Goal: Task Accomplishment & Management: Complete application form

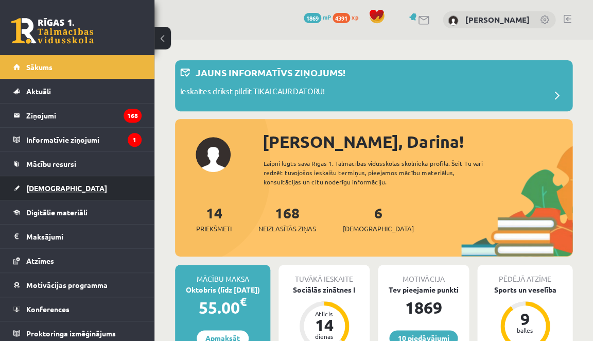
click at [49, 193] on link "[DEMOGRAPHIC_DATA]" at bounding box center [77, 188] width 128 height 24
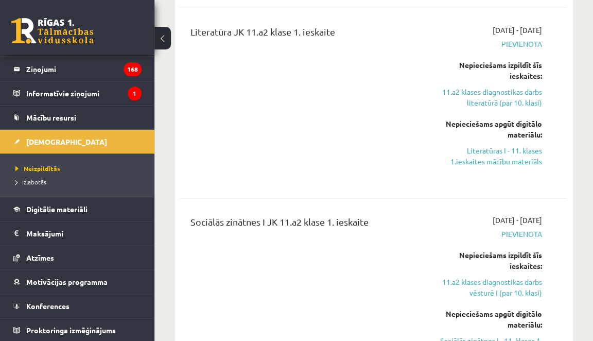
scroll to position [819, 0]
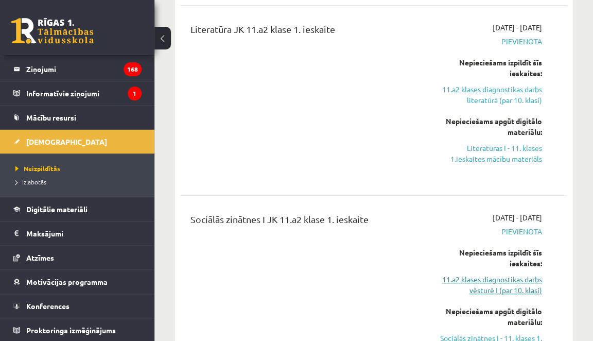
click at [500, 285] on link "11.a2 klases diagnostikas darbs vēsturē I (par 10. klasi)" at bounding box center [488, 285] width 107 height 22
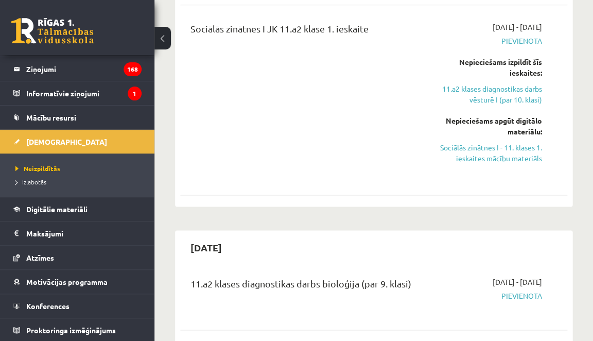
scroll to position [1009, 0]
click at [514, 145] on link "Sociālās zinātnes I - 11. klases 1. ieskaites mācību materiāls" at bounding box center [488, 154] width 107 height 22
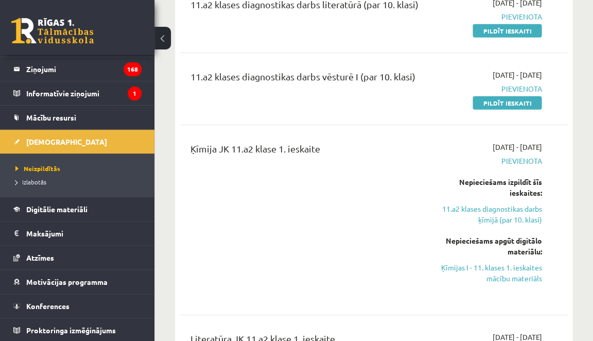
scroll to position [510, 0]
click at [468, 261] on link "Ķīmijas I - 11. klases 1. ieskaites mācību materiāls" at bounding box center [488, 272] width 107 height 22
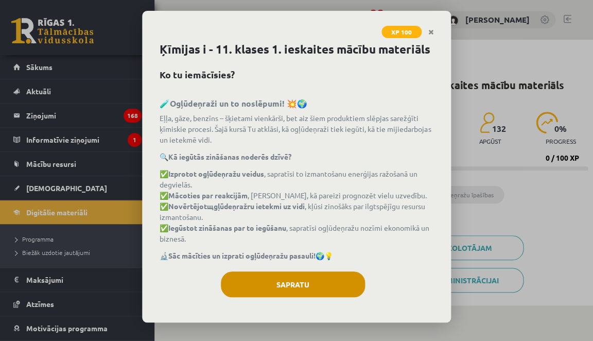
click at [306, 271] on button "Sapratu" at bounding box center [293, 284] width 144 height 26
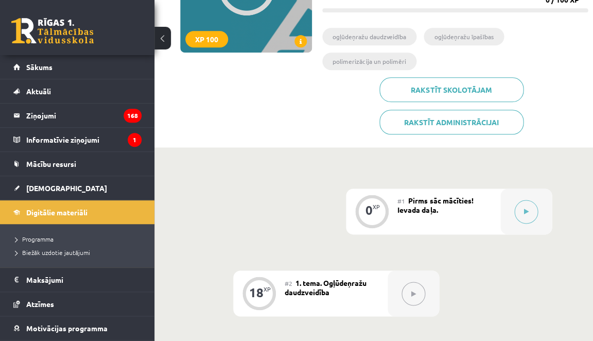
scroll to position [158, 0]
click at [527, 212] on icon at bounding box center [526, 212] width 5 height 6
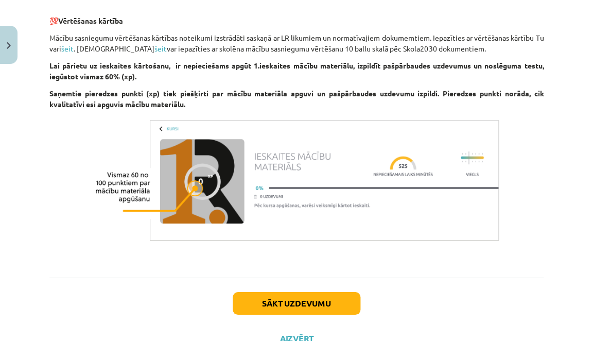
scroll to position [626, 0]
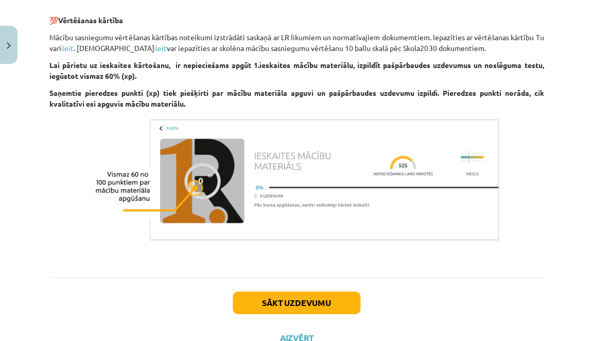
click at [320, 303] on button "Sākt uzdevumu" at bounding box center [297, 302] width 128 height 23
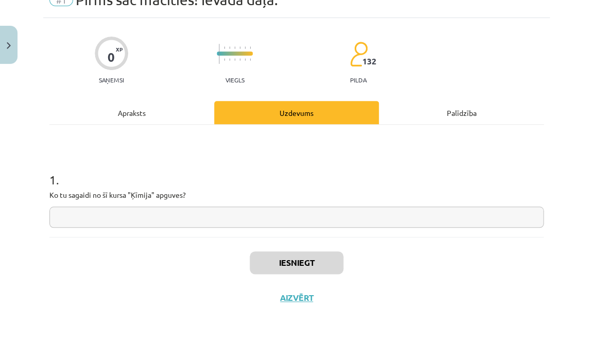
scroll to position [51, 0]
click at [233, 211] on input "text" at bounding box center [296, 216] width 494 height 21
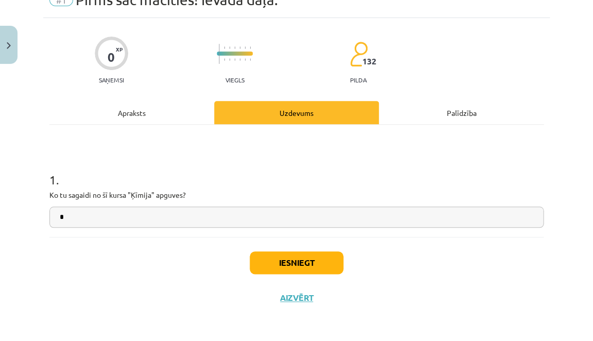
type input "*"
click at [322, 256] on button "Iesniegt" at bounding box center [297, 262] width 94 height 23
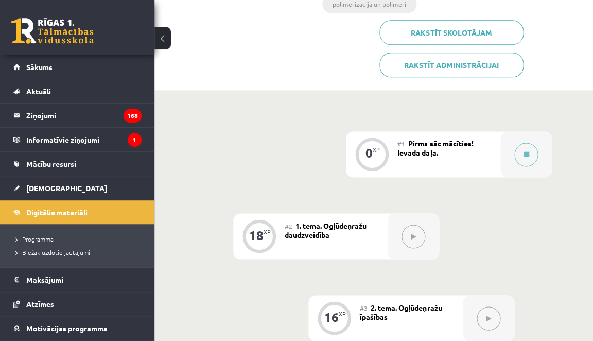
scroll to position [305, 0]
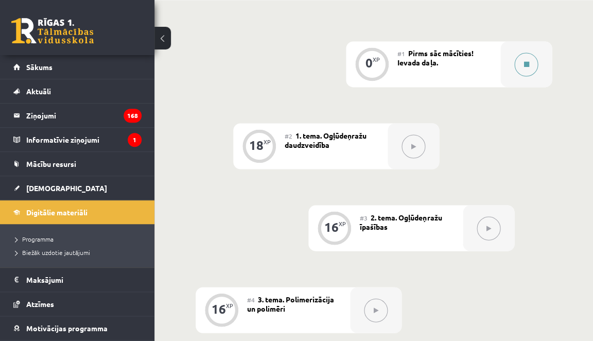
click at [524, 58] on button at bounding box center [526, 65] width 24 height 24
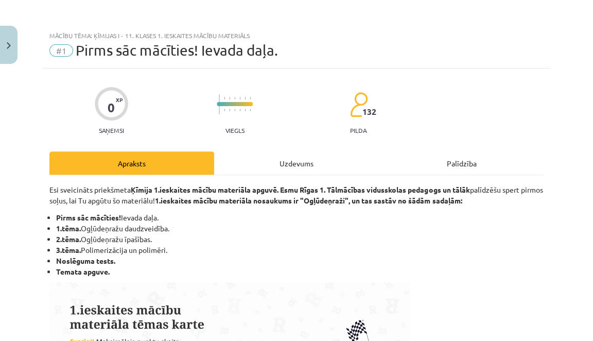
click at [310, 163] on div "Uzdevums" at bounding box center [296, 162] width 165 height 23
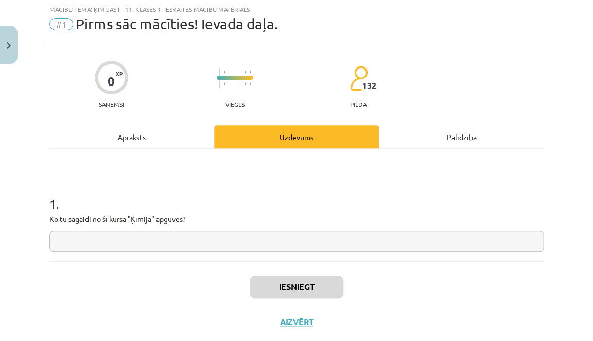
click at [289, 246] on input "text" at bounding box center [296, 241] width 494 height 21
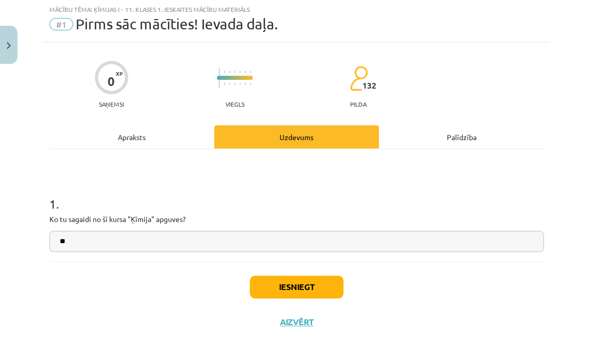
type input "**"
click at [337, 285] on button "Iesniegt" at bounding box center [297, 286] width 94 height 23
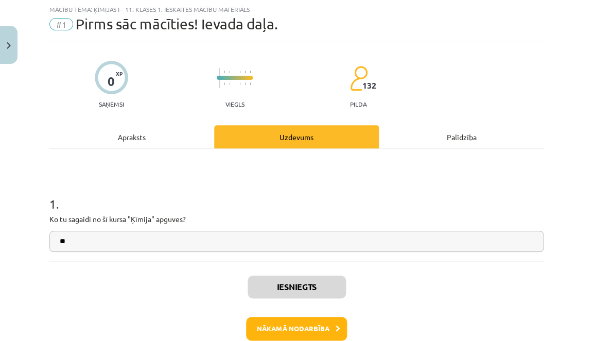
click at [313, 327] on button "Nākamā nodarbība" at bounding box center [296, 329] width 101 height 24
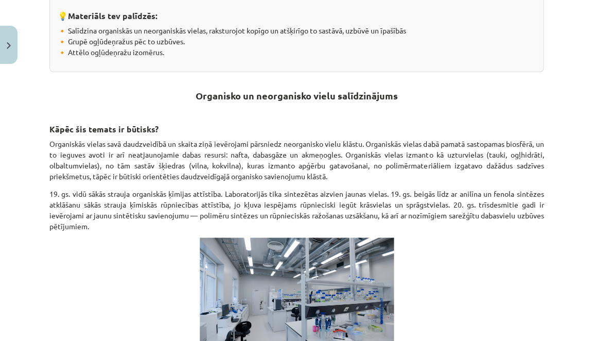
scroll to position [240, 0]
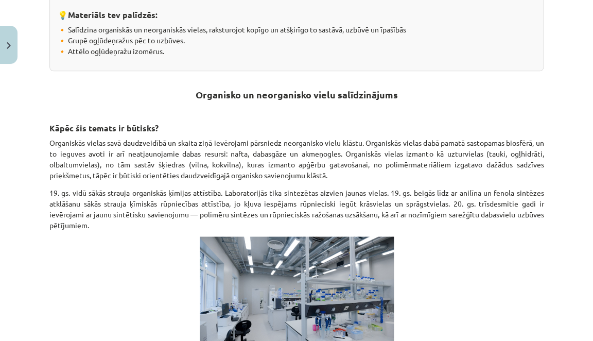
click at [19, 49] on div "Mācību tēma: Ķīmijas i - 11. klases 1. ieskaites mācību materiāls #2 1. tema. O…" at bounding box center [296, 170] width 593 height 341
click at [10, 46] on img "Close" at bounding box center [9, 45] width 4 height 7
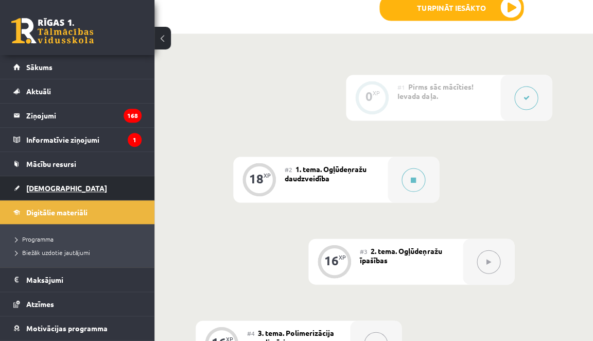
click at [96, 187] on link "[DEMOGRAPHIC_DATA]" at bounding box center [77, 188] width 128 height 24
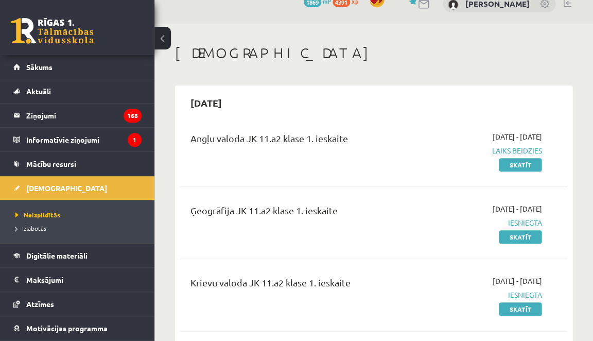
scroll to position [17, 0]
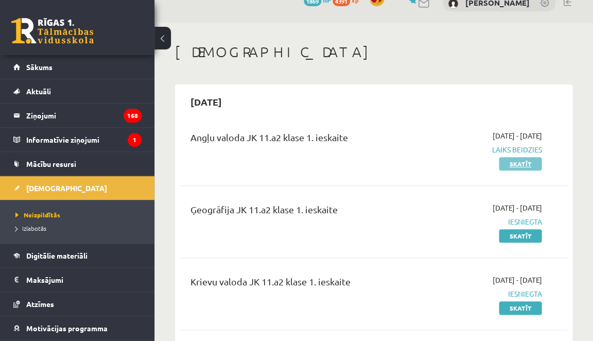
click at [520, 168] on link "Skatīt" at bounding box center [520, 163] width 43 height 13
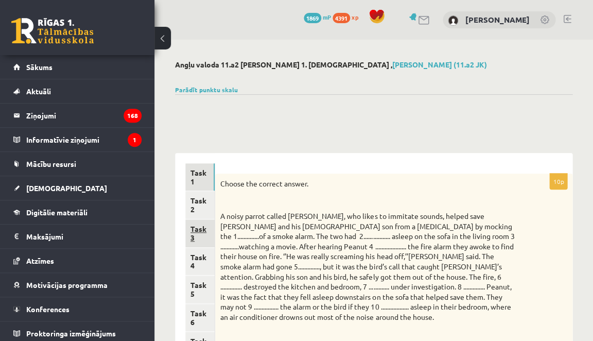
click at [203, 231] on link "Task 3" at bounding box center [199, 233] width 29 height 28
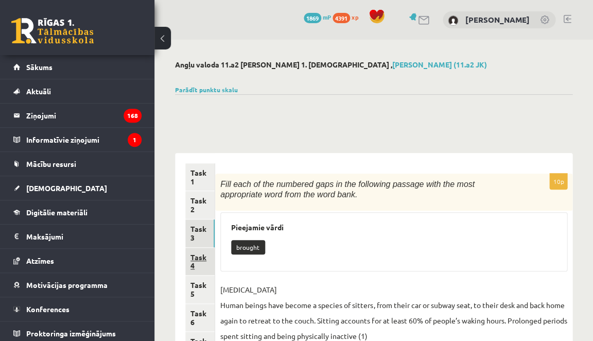
click at [200, 258] on link "Task 4" at bounding box center [199, 262] width 29 height 28
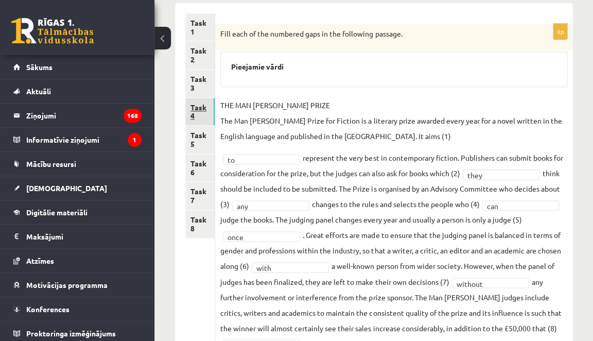
scroll to position [155, 0]
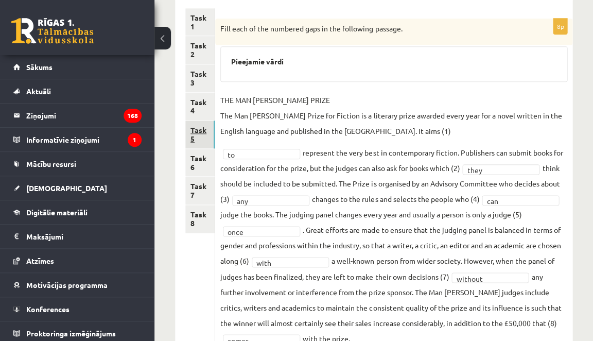
click at [203, 137] on link "Task 5" at bounding box center [199, 134] width 29 height 28
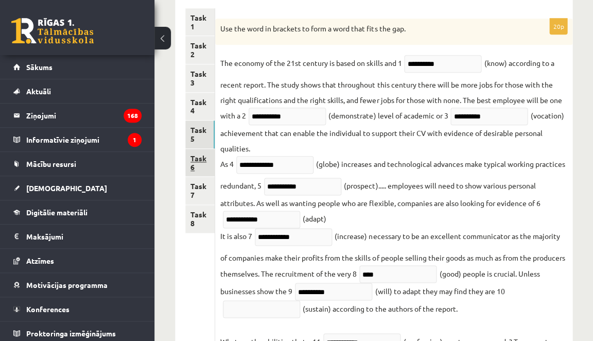
click at [202, 154] on link "Task 6" at bounding box center [199, 163] width 29 height 28
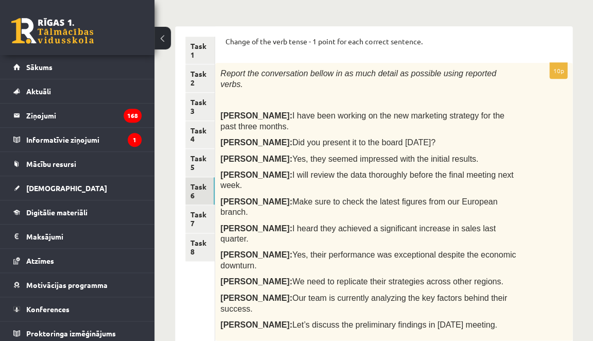
scroll to position [131, 0]
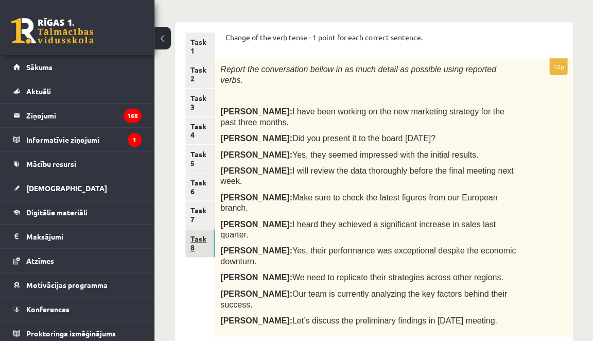
click at [202, 246] on link "Task 8" at bounding box center [199, 243] width 29 height 28
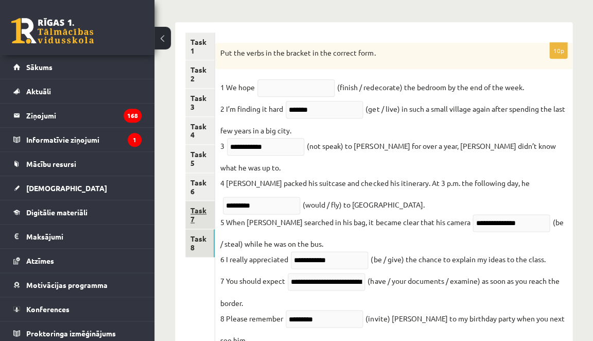
click at [195, 218] on link "Task 7" at bounding box center [199, 215] width 29 height 28
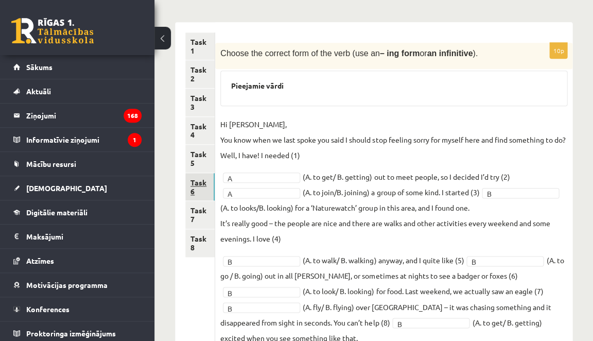
click at [199, 176] on link "Task 6" at bounding box center [199, 187] width 29 height 28
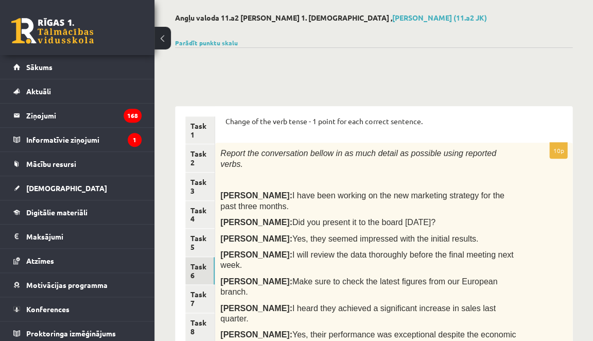
scroll to position [49, 0]
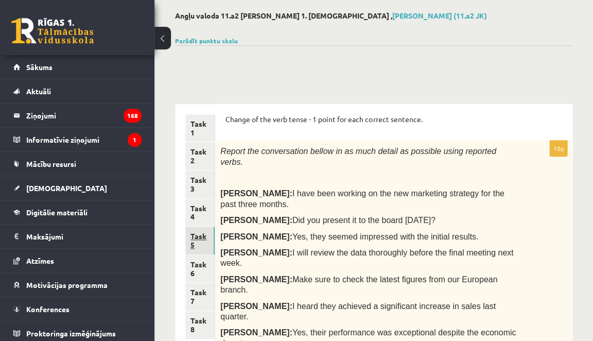
click at [202, 234] on link "Task 5" at bounding box center [199, 240] width 29 height 28
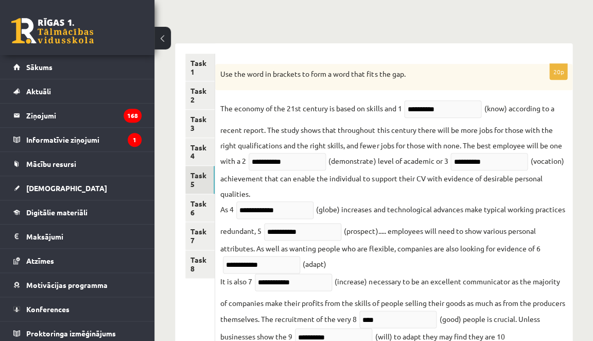
scroll to position [102, 0]
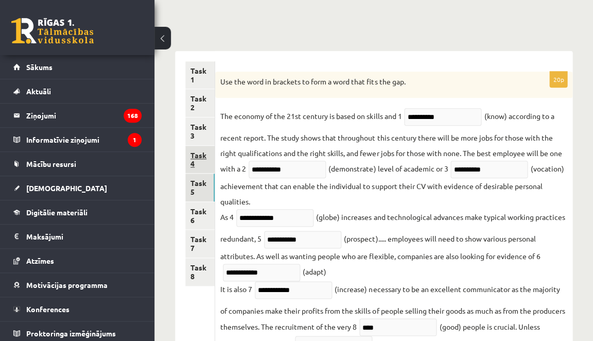
click at [204, 158] on link "Task 4" at bounding box center [199, 160] width 29 height 28
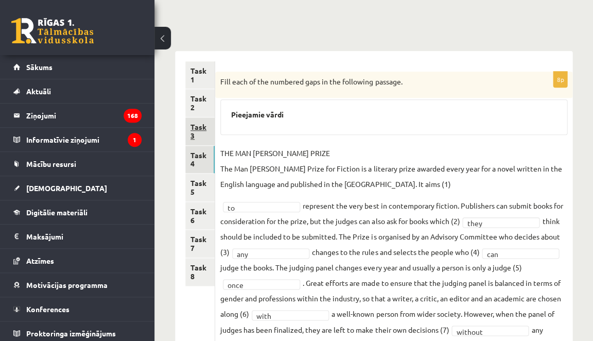
click at [198, 131] on link "Task 3" at bounding box center [199, 131] width 29 height 28
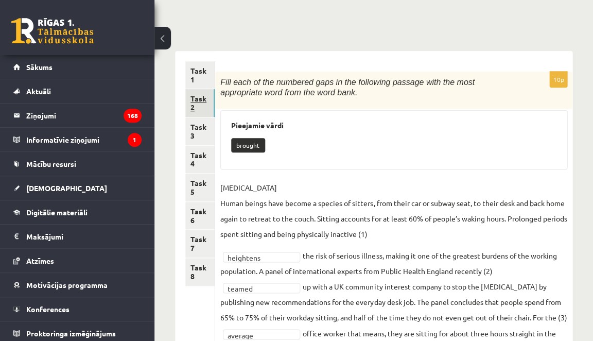
click at [209, 106] on link "Task 2" at bounding box center [199, 103] width 29 height 28
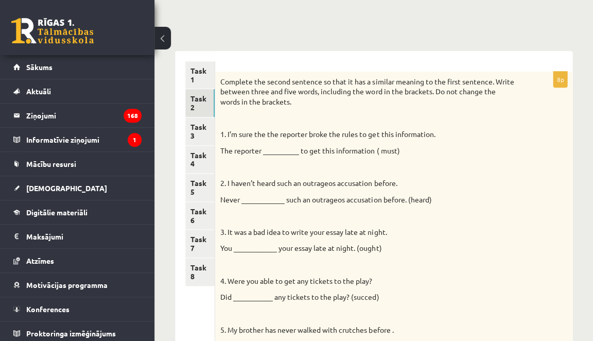
scroll to position [0, 0]
click at [200, 67] on link "Task 1" at bounding box center [199, 75] width 29 height 28
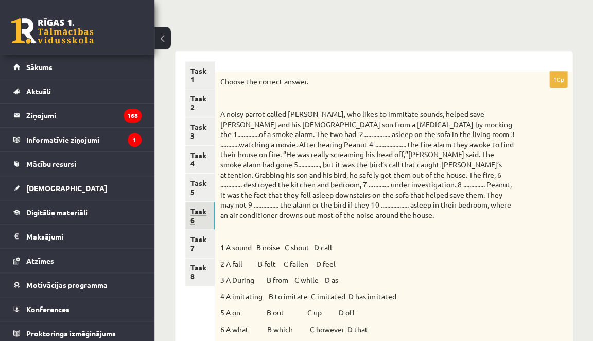
click at [201, 209] on link "Task 6" at bounding box center [199, 216] width 29 height 28
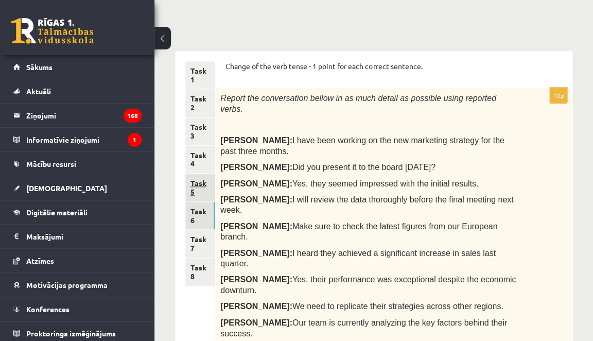
click at [196, 187] on link "Task 5" at bounding box center [199, 187] width 29 height 28
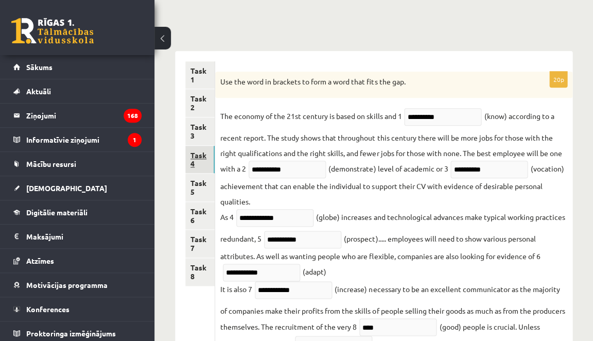
click at [201, 156] on link "Task 4" at bounding box center [199, 160] width 29 height 28
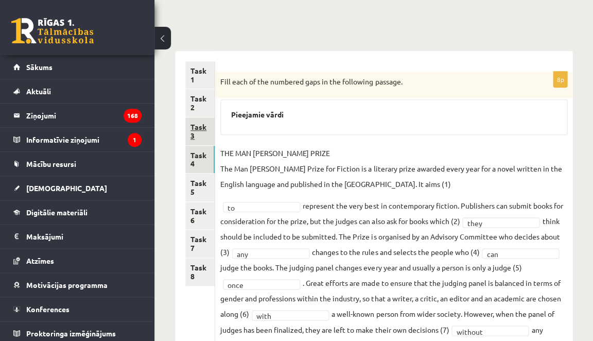
click at [202, 134] on link "Task 3" at bounding box center [199, 131] width 29 height 28
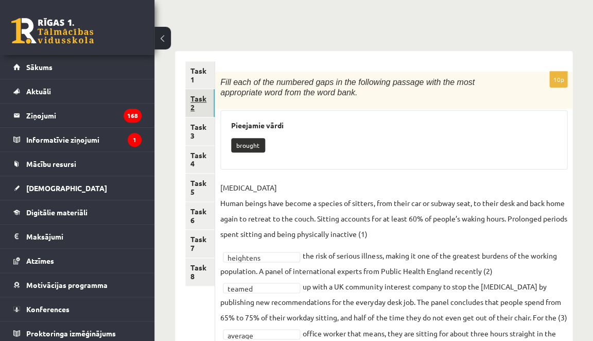
click at [205, 104] on link "Task 2" at bounding box center [199, 103] width 29 height 28
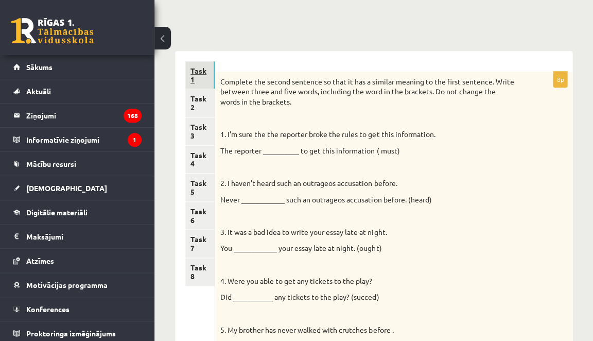
click at [194, 82] on link "Task 1" at bounding box center [199, 75] width 29 height 28
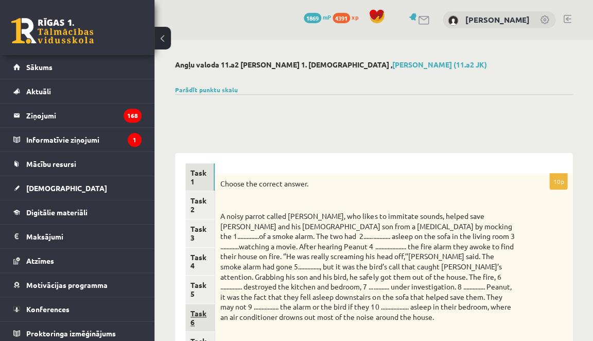
click at [205, 319] on link "Task 6" at bounding box center [199, 318] width 29 height 28
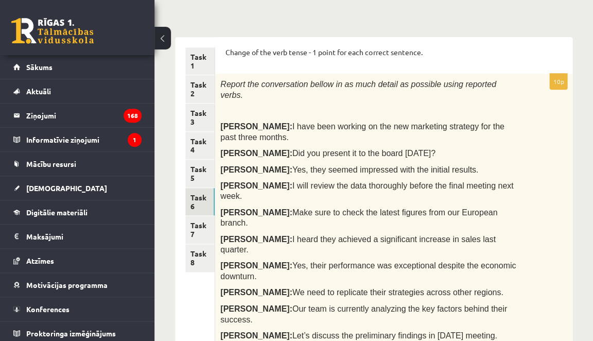
scroll to position [116, 0]
click at [88, 118] on legend "Ziņojumi 168" at bounding box center [83, 115] width 115 height 24
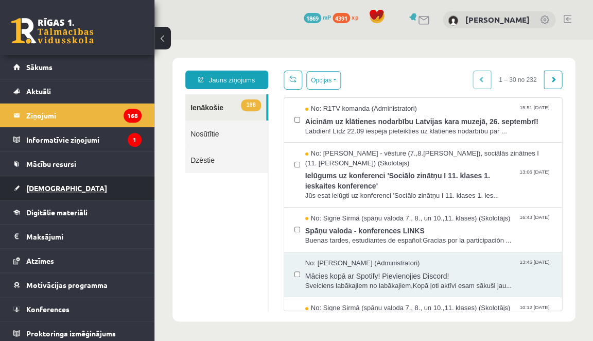
click at [63, 185] on link "[DEMOGRAPHIC_DATA]" at bounding box center [77, 188] width 128 height 24
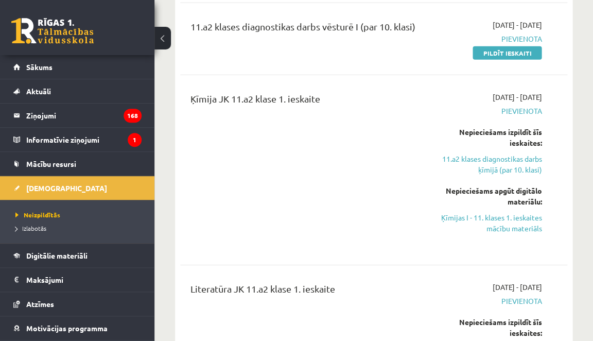
scroll to position [559, 0]
click at [504, 215] on link "Ķīmijas I - 11. klases 1. ieskaites mācību materiāls" at bounding box center [488, 224] width 107 height 22
